Goal: Information Seeking & Learning: Learn about a topic

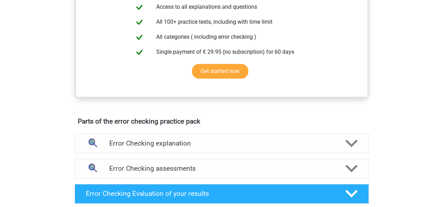
scroll to position [213, 0]
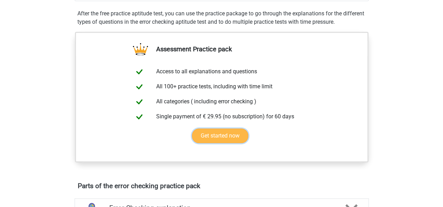
click at [238, 137] on link "Get started now" at bounding box center [220, 136] width 56 height 15
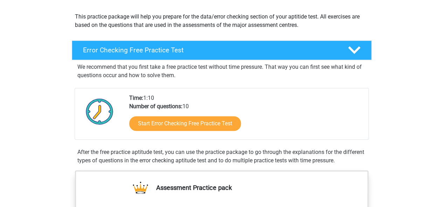
scroll to position [72, 0]
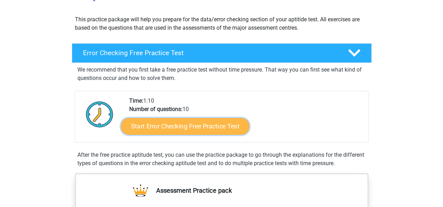
click at [193, 129] on link "Start Error Checking Free Practice Test" at bounding box center [185, 126] width 128 height 17
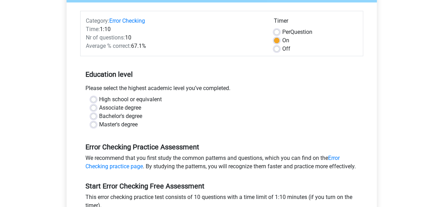
scroll to position [80, 0]
click at [282, 50] on label "Off" at bounding box center [286, 48] width 8 height 8
click at [277, 50] on input "Off" at bounding box center [277, 47] width 6 height 7
radio input "true"
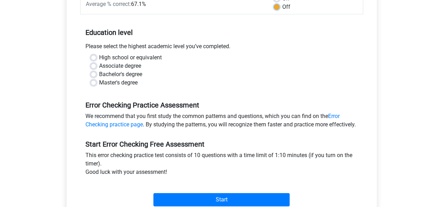
scroll to position [123, 0]
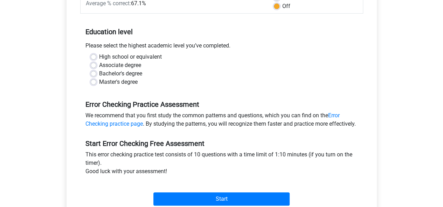
click at [96, 54] on div "High school or equivalent" at bounding box center [222, 57] width 262 height 8
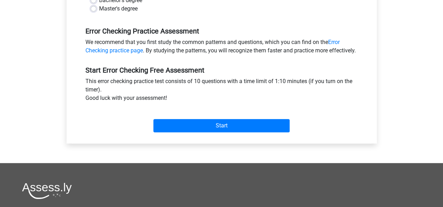
scroll to position [200, 0]
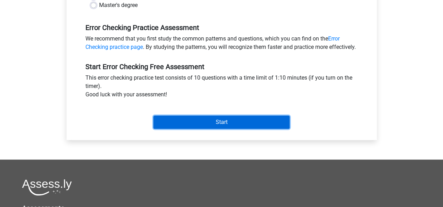
click at [224, 129] on input "Start" at bounding box center [221, 122] width 136 height 13
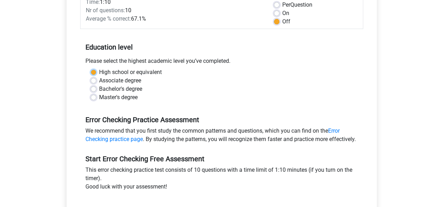
scroll to position [106, 0]
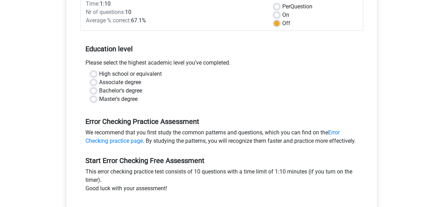
click at [99, 73] on label "High school or equivalent" at bounding box center [130, 74] width 63 height 8
click at [93, 73] on input "High school or equivalent" at bounding box center [94, 73] width 6 height 7
radio input "true"
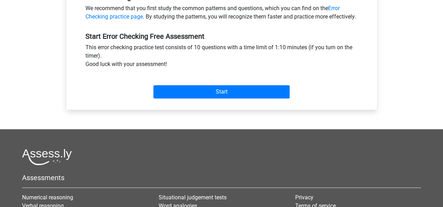
scroll to position [231, 0]
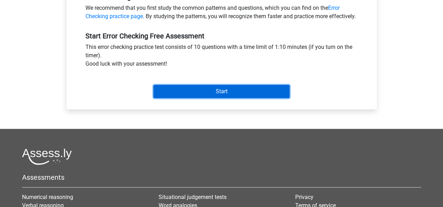
click at [210, 98] on input "Start" at bounding box center [221, 91] width 136 height 13
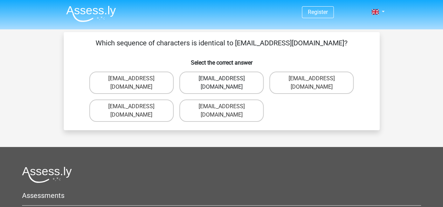
click at [220, 77] on label "Evie_Meade@jointmail.com.uk" at bounding box center [221, 83] width 84 height 22
click at [221, 79] on input "Evie_Meade@jointmail.com.uk" at bounding box center [223, 81] width 5 height 5
radio input "true"
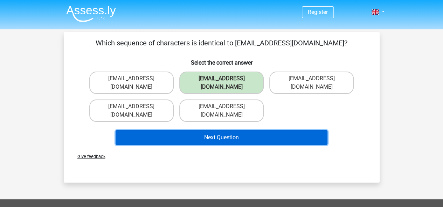
click at [224, 131] on button "Next Question" at bounding box center [221, 138] width 212 height 15
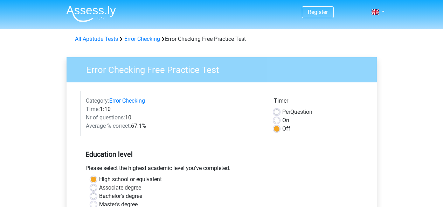
scroll to position [231, 0]
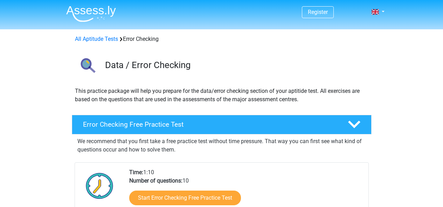
scroll to position [72, 0]
